Goal: Task Accomplishment & Management: Use online tool/utility

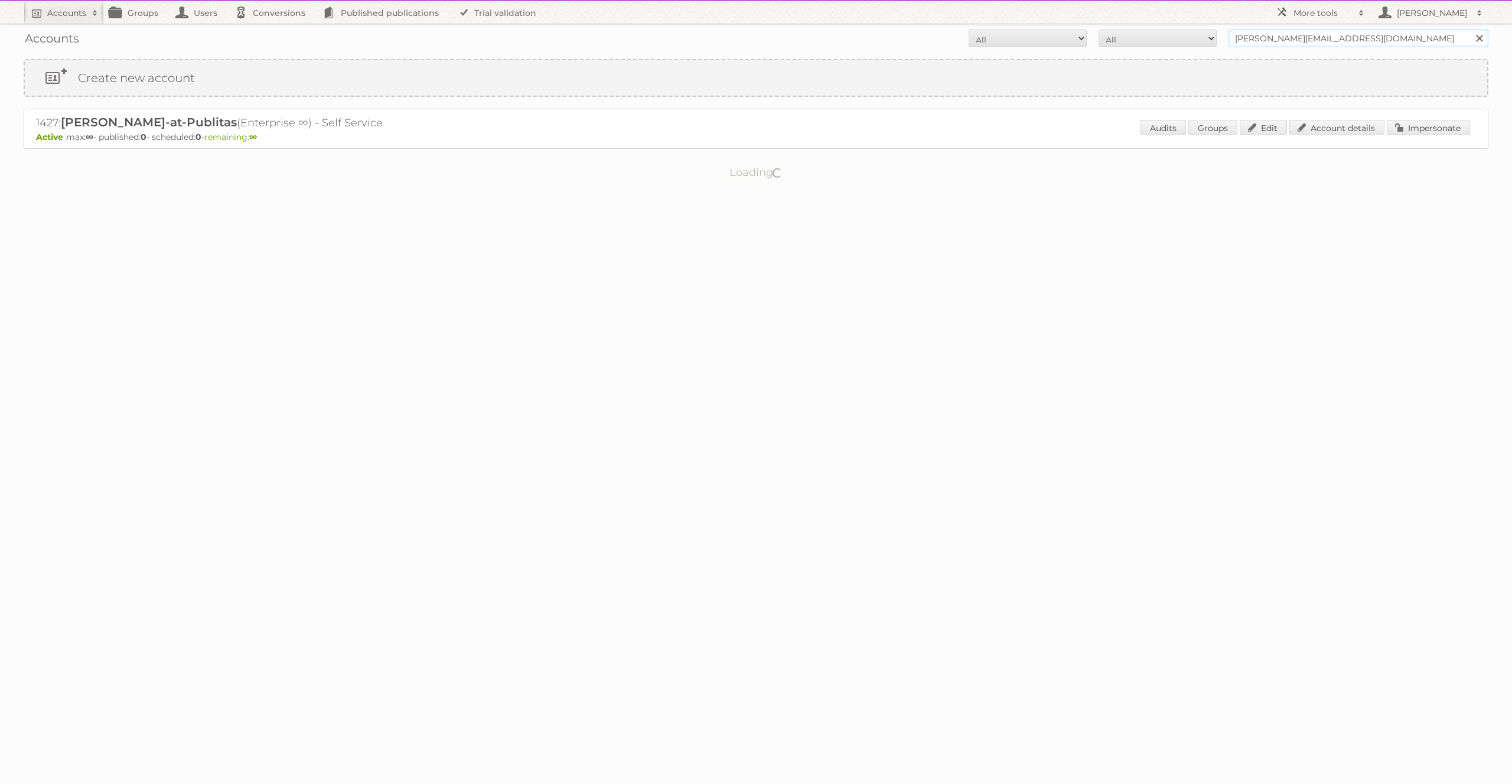
click at [1259, 34] on input "irfan@publitas.com" at bounding box center [1359, 38] width 260 height 18
type input "Maggie"
click at [1429, 38] on input "Maggie" at bounding box center [1359, 38] width 260 height 18
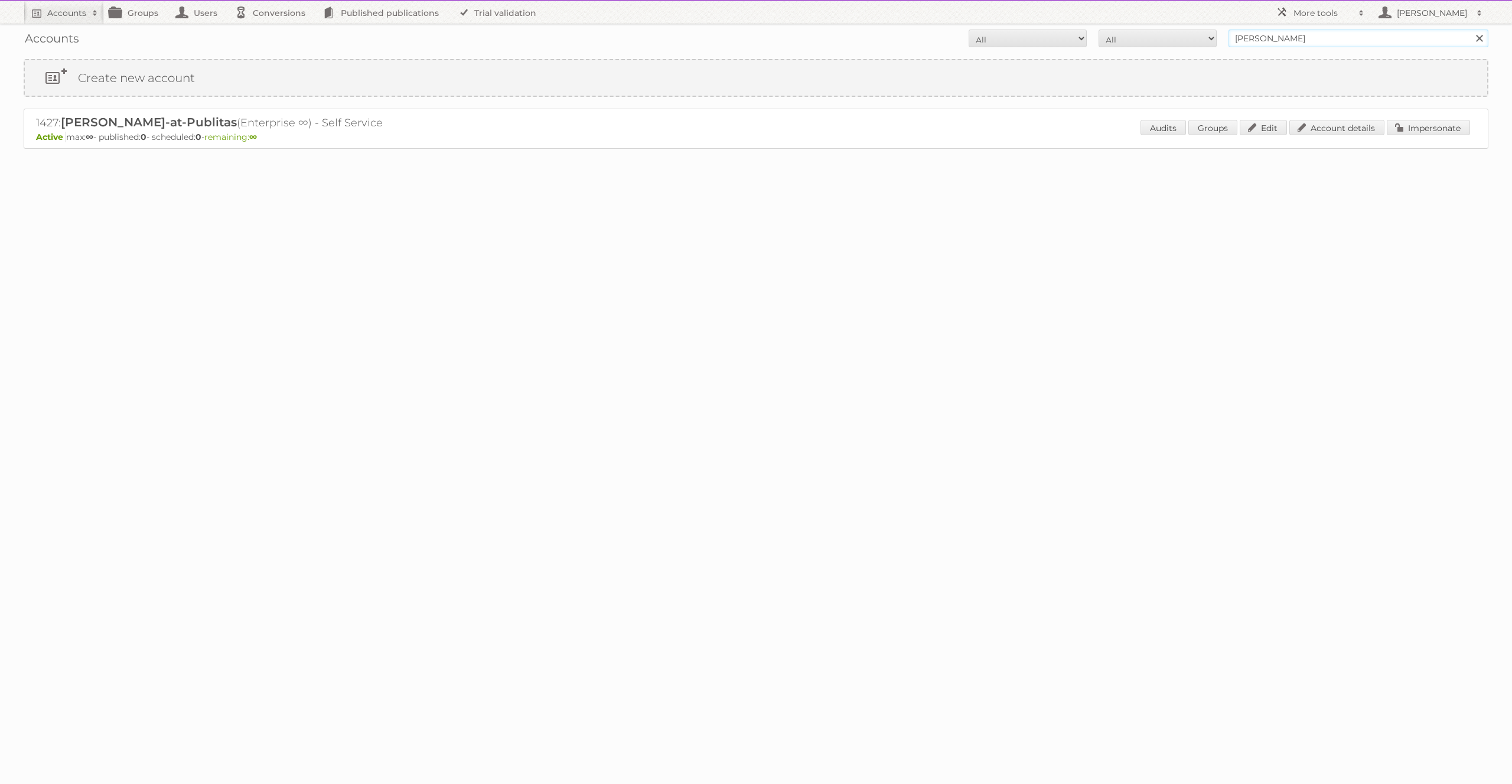
click at [1470, 30] on input "Search" at bounding box center [1479, 38] width 18 height 18
click at [38, 119] on h2 "1659: Maggie Testing (Enterprise ∞) - TRIAL" at bounding box center [243, 123] width 413 height 15
copy h2 "1659"
click at [1305, 14] on h2 "More tools" at bounding box center [1323, 12] width 59 height 12
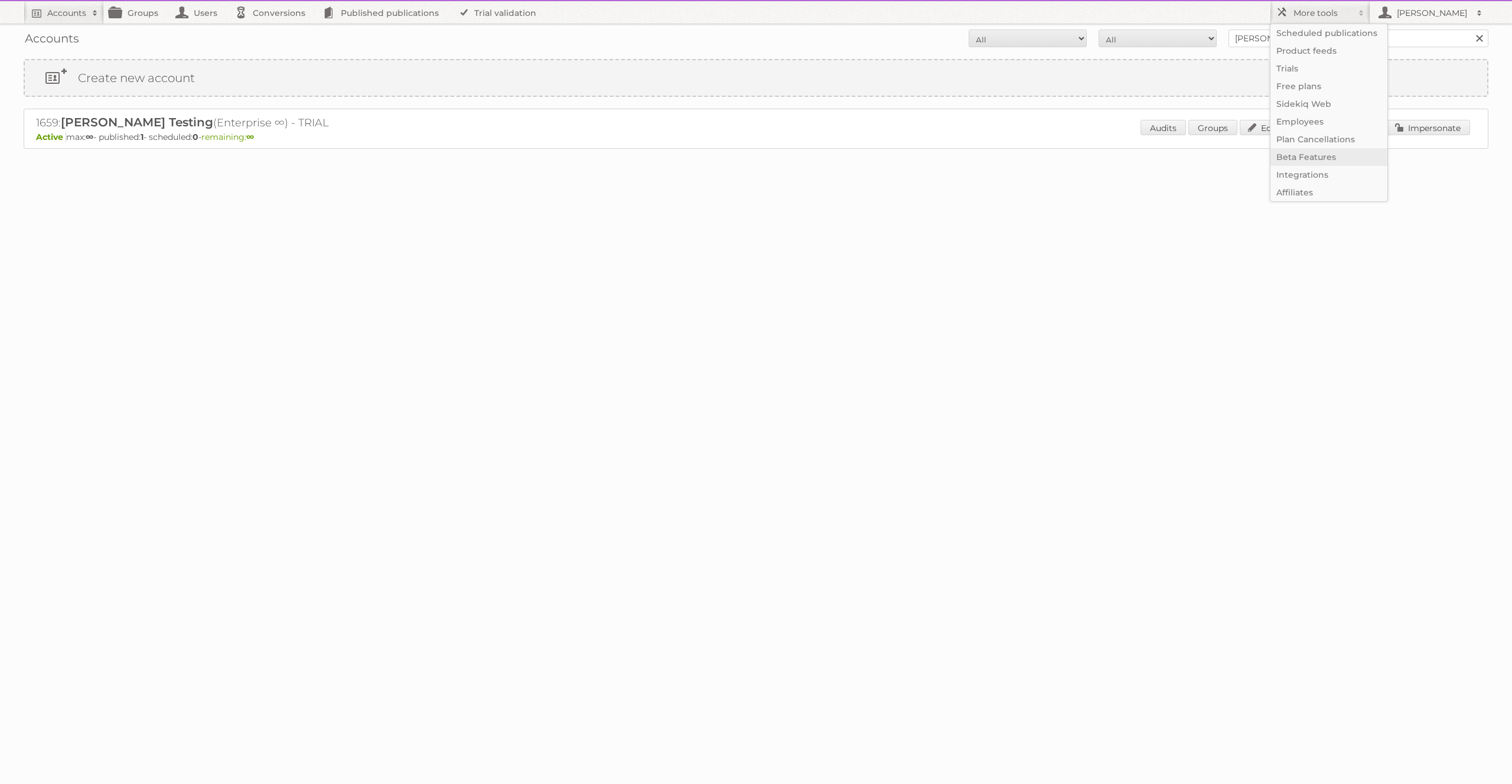
click at [1330, 159] on link "Beta Features" at bounding box center [1329, 157] width 117 height 18
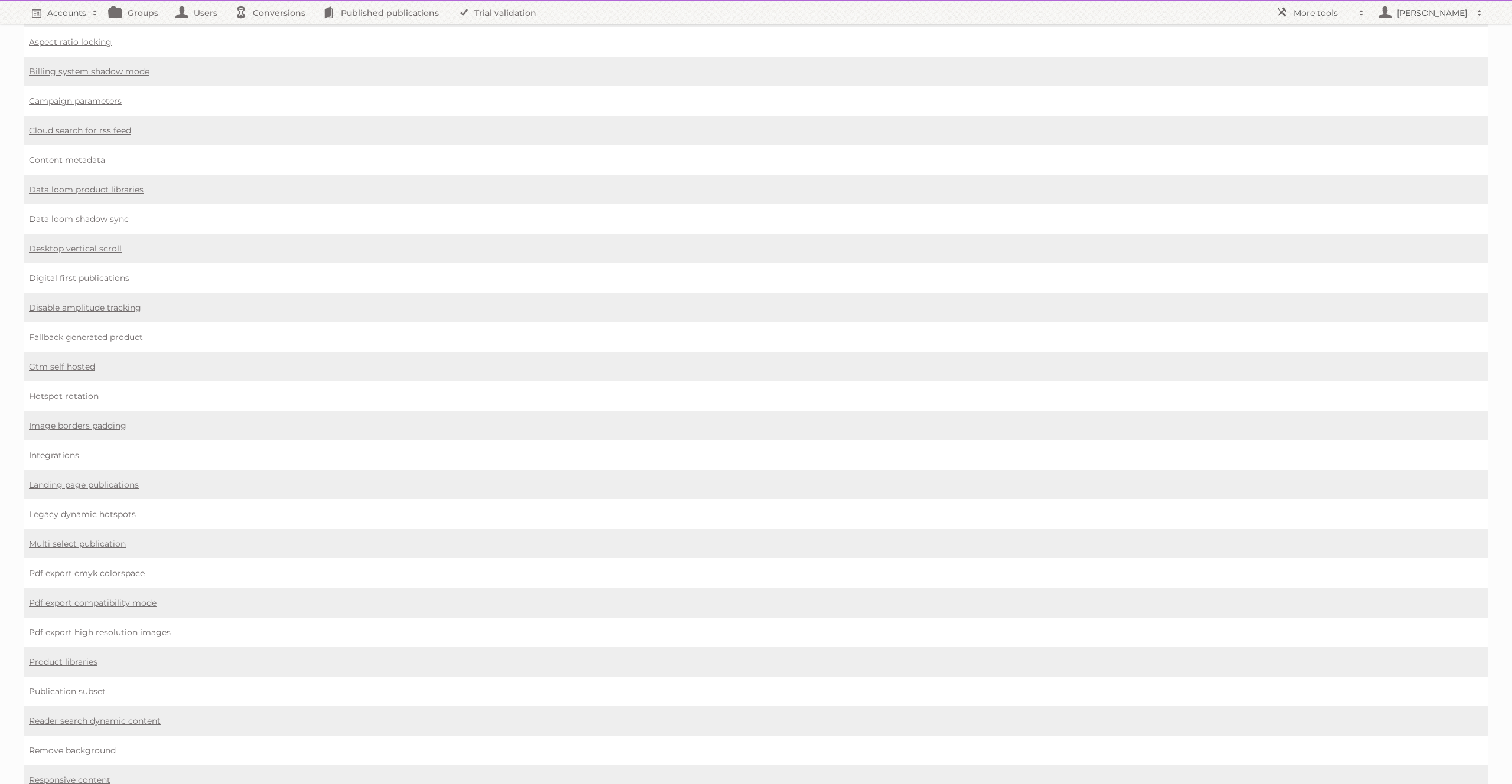
scroll to position [446, 0]
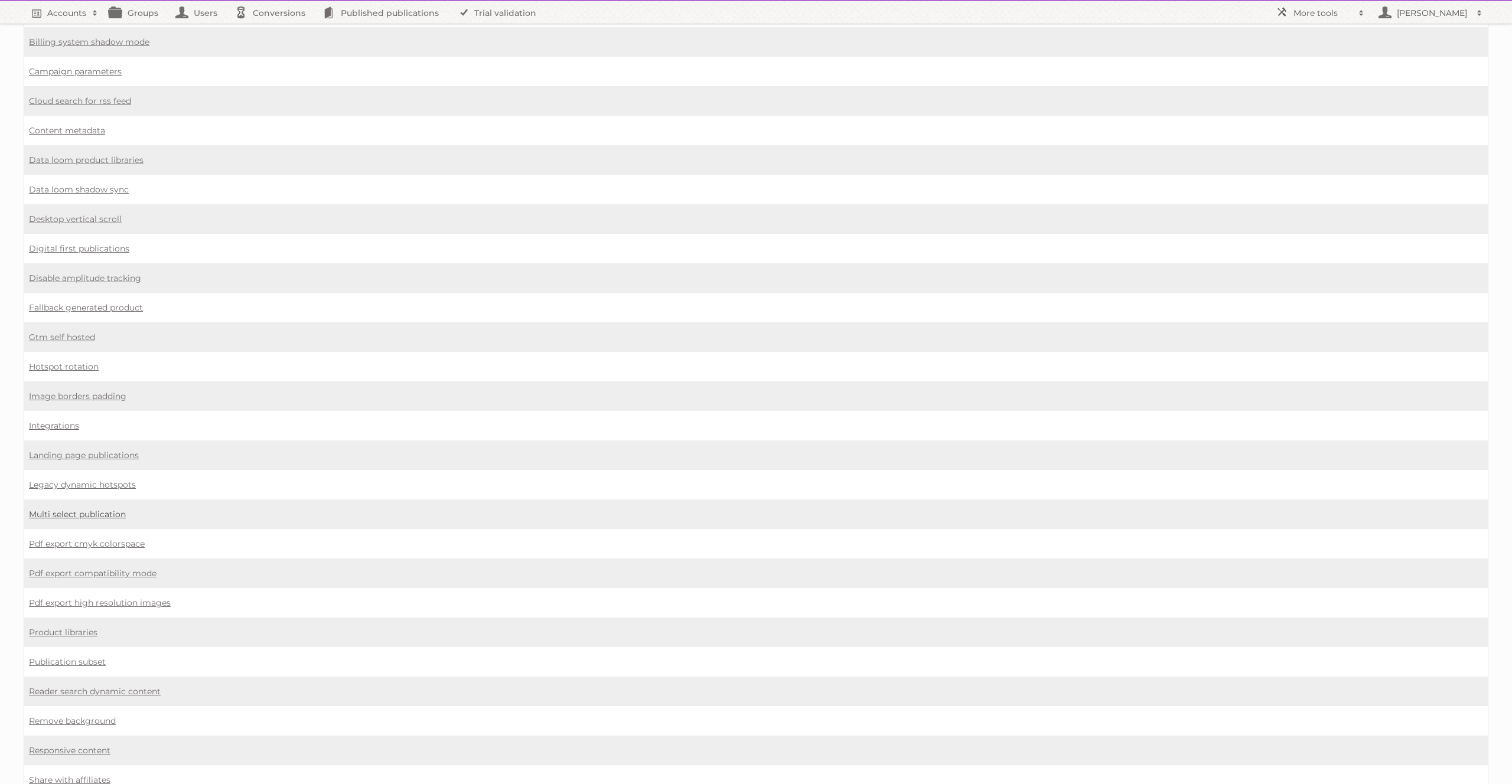
click at [80, 509] on link "Multi select publication" at bounding box center [77, 514] width 97 height 11
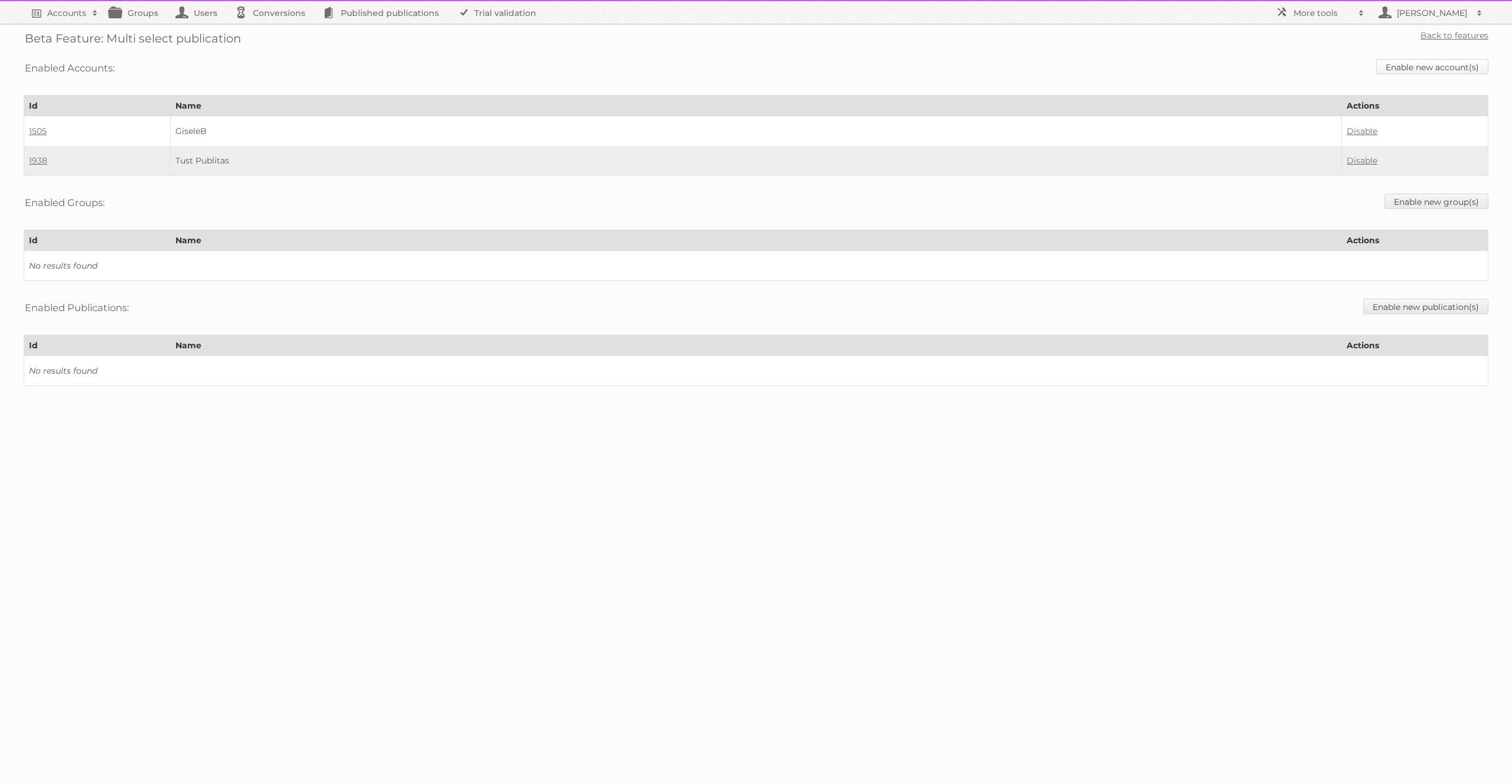
click at [1441, 71] on link "Enable new account(s)" at bounding box center [1432, 66] width 112 height 15
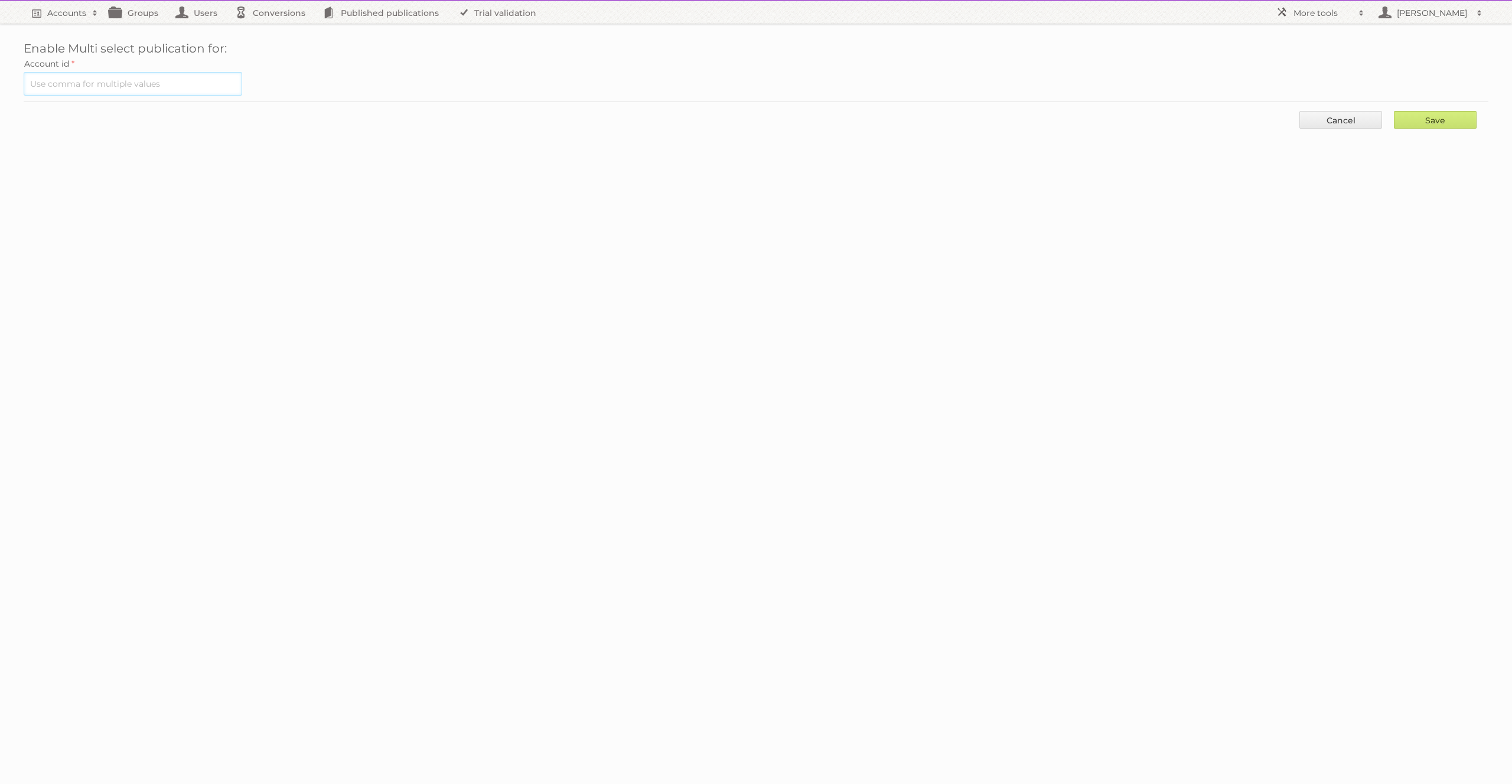
click at [113, 84] on input "text" at bounding box center [132, 84] width 218 height 24
paste input "1659"
type input "1659"
click at [1398, 122] on input "Save" at bounding box center [1435, 119] width 83 height 18
type input "..."
